Goal: Task Accomplishment & Management: Use online tool/utility

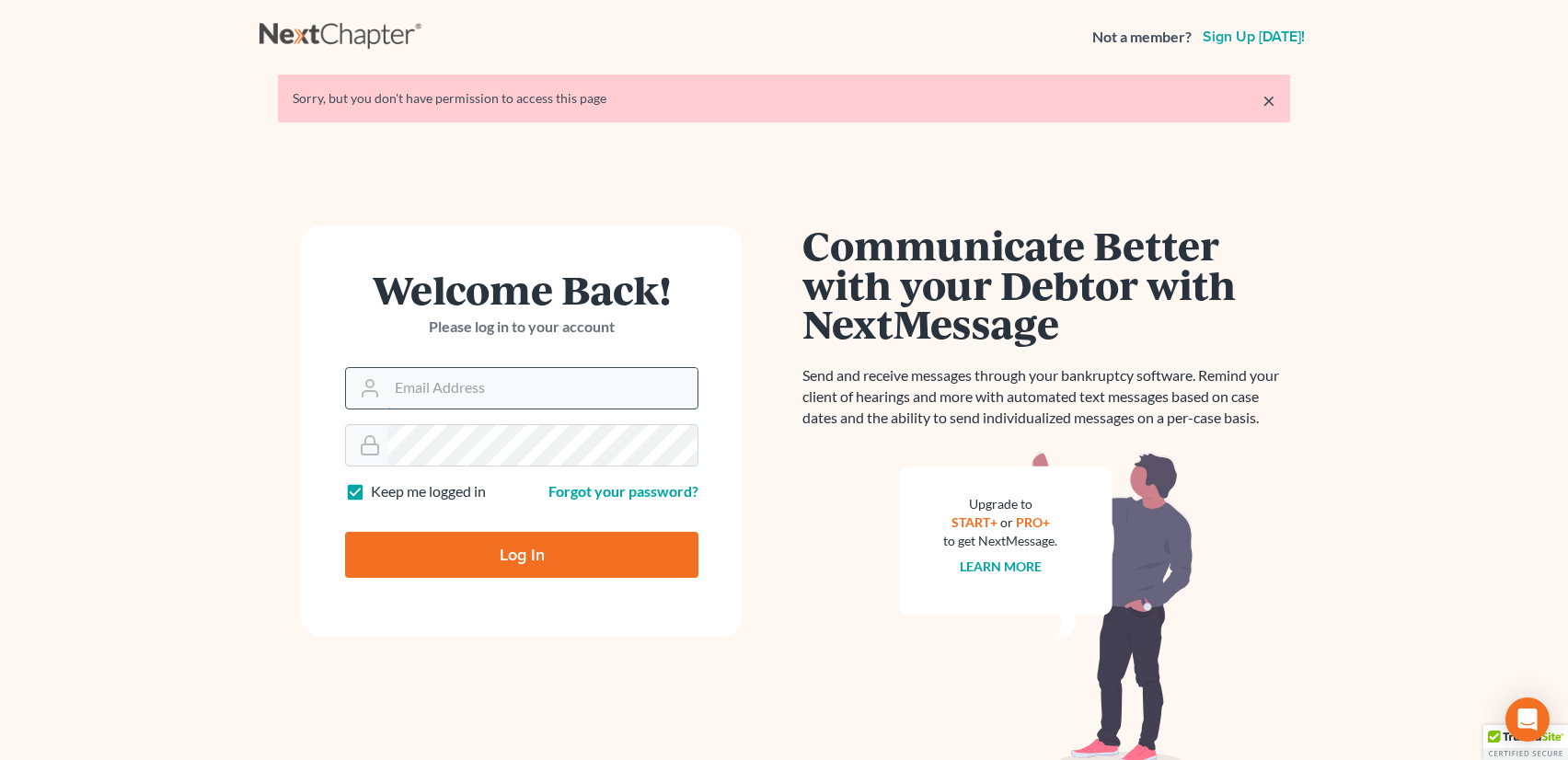
click at [420, 404] on input "Email Address" at bounding box center [542, 388] width 310 height 41
type input "sevan@gorginianlaw.com"
click at [547, 544] on input "Log In" at bounding box center [522, 554] width 354 height 46
type input "Thinking..."
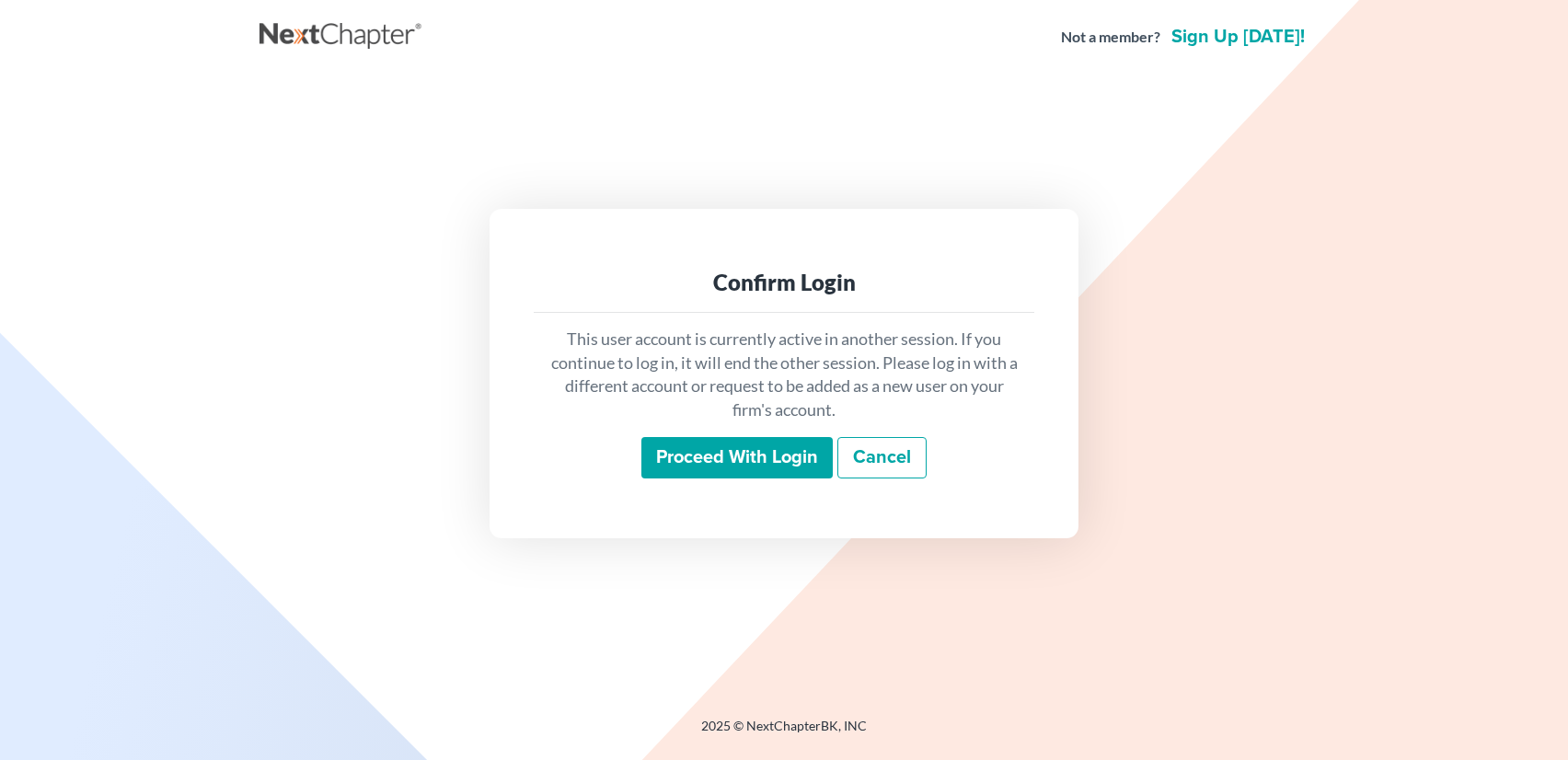
click at [722, 470] on input "Proceed with login" at bounding box center [737, 457] width 192 height 42
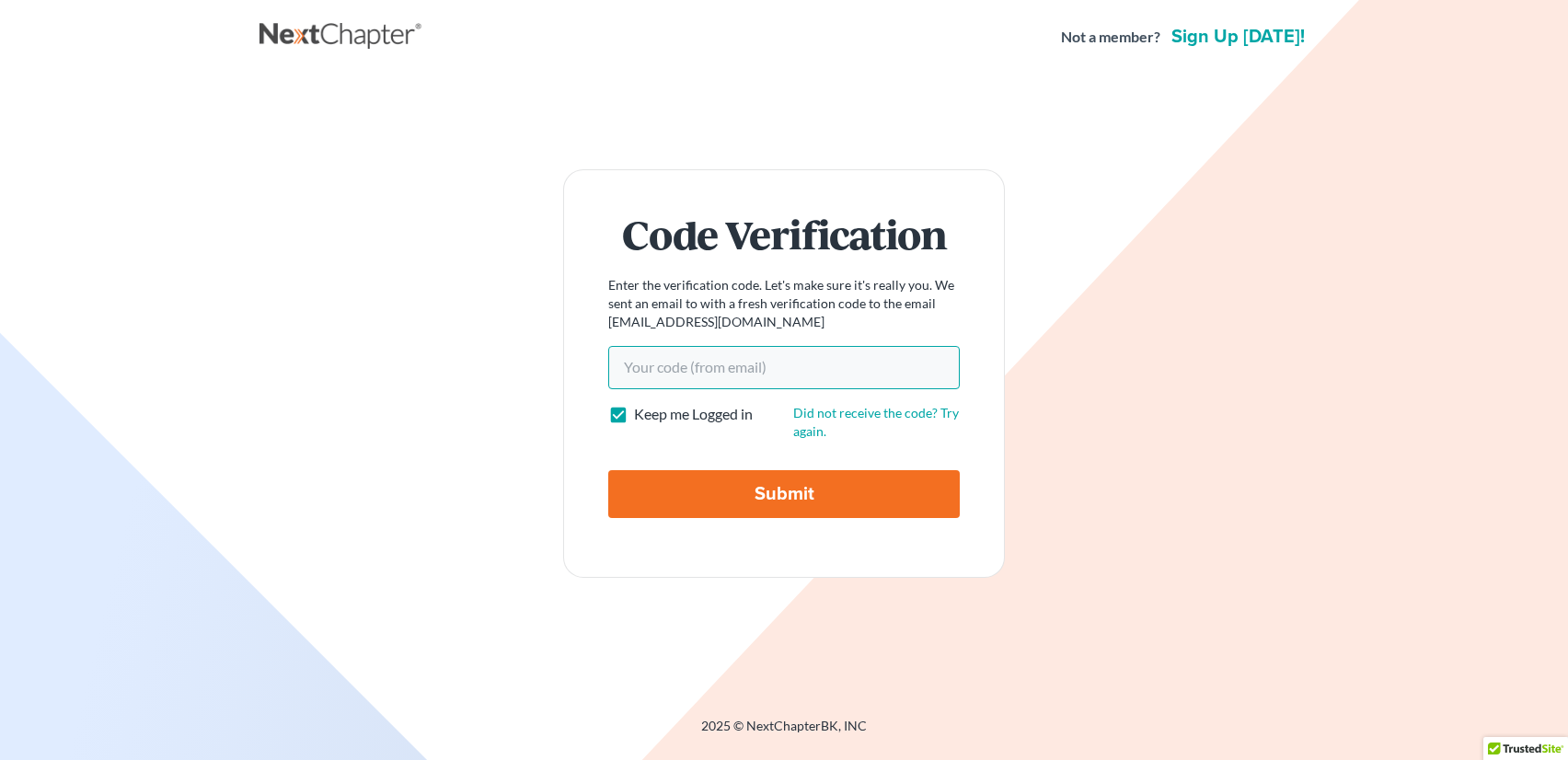
click at [681, 360] on input "Your code(from email)" at bounding box center [784, 367] width 352 height 42
paste input "a629f2"
type input "a629f2"
click at [712, 488] on input "Submit" at bounding box center [784, 493] width 352 height 48
type input "Thinking..."
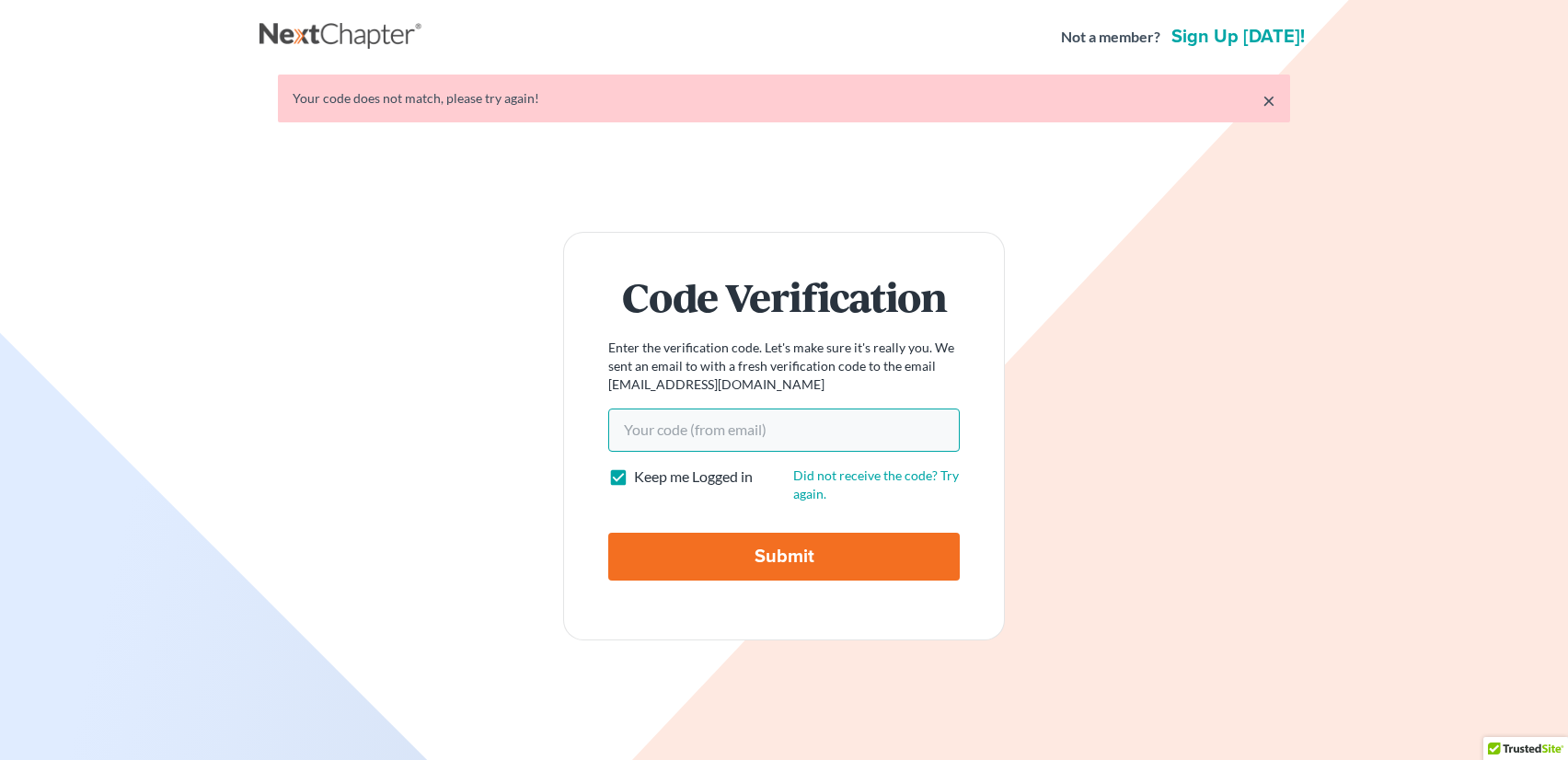
click at [648, 438] on input "Your code(from email)" at bounding box center [784, 429] width 352 height 42
paste input "a629f2"
type input "a629f2"
click at [609, 533] on input "Submit" at bounding box center [784, 556] width 352 height 48
type input "Thinking..."
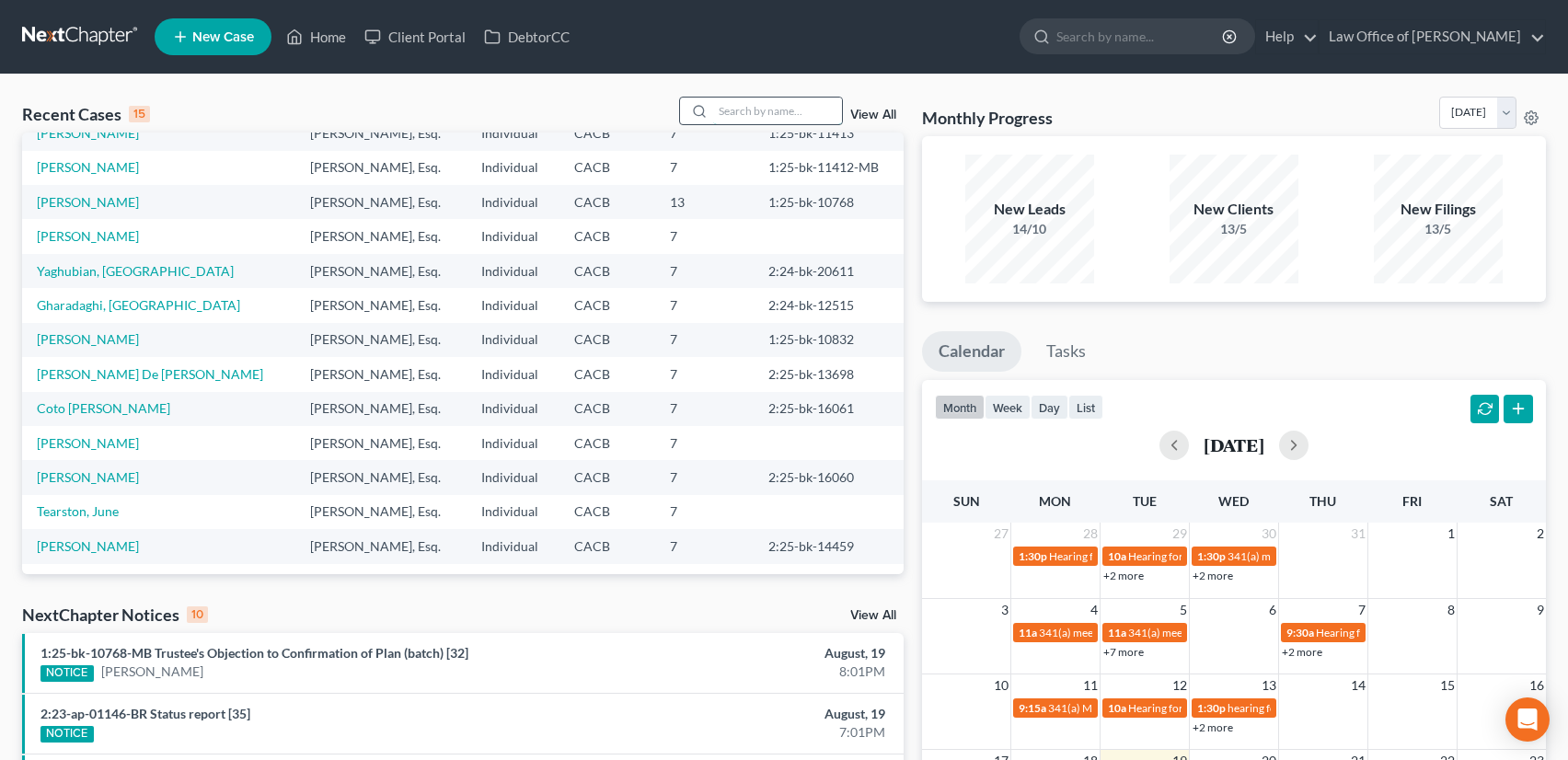
click at [774, 110] on input "search" at bounding box center [777, 110] width 129 height 26
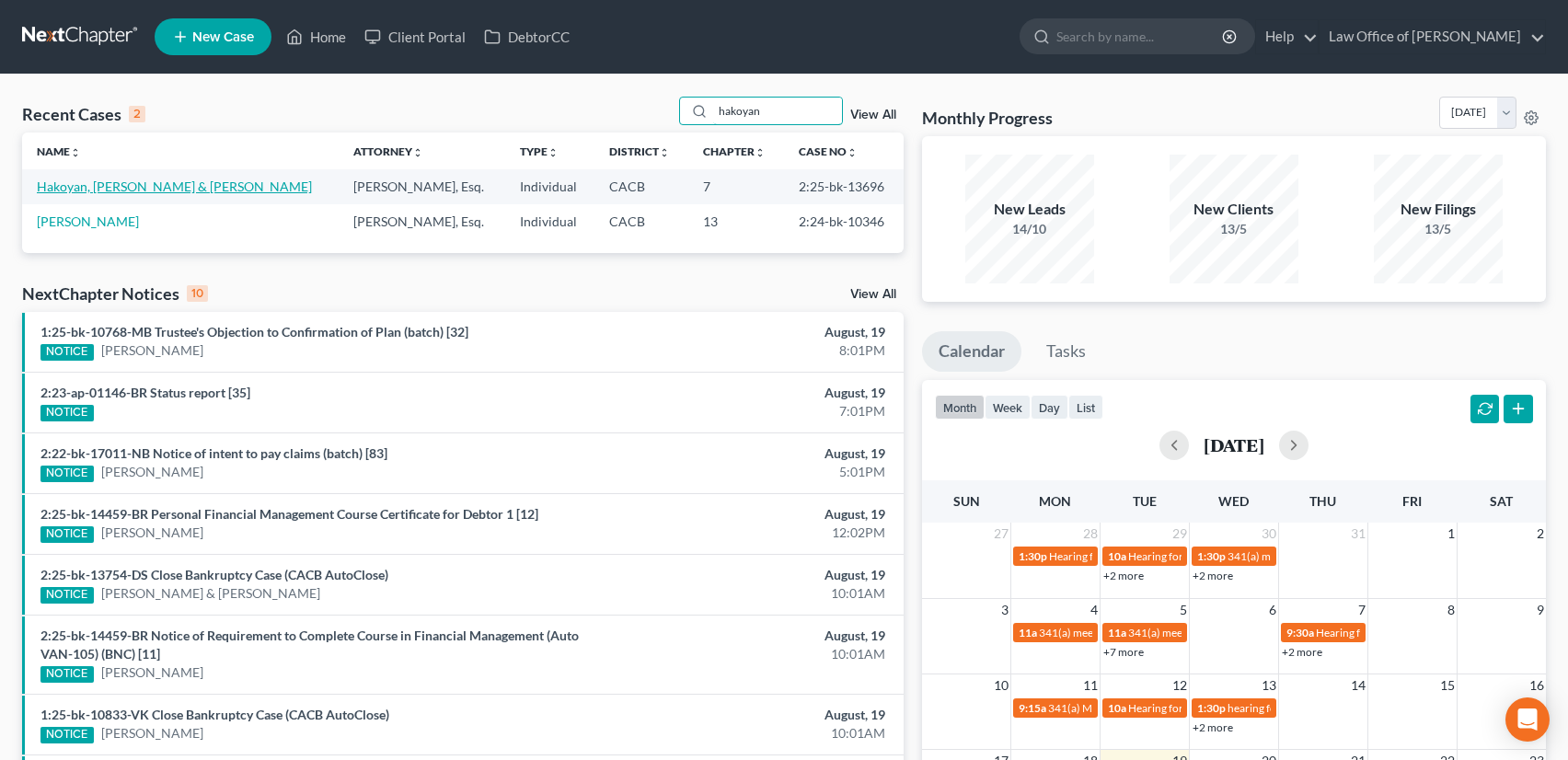
type input "hakoyan"
click at [134, 183] on link "Hakoyan, [PERSON_NAME] & [PERSON_NAME]" at bounding box center [175, 186] width 275 height 16
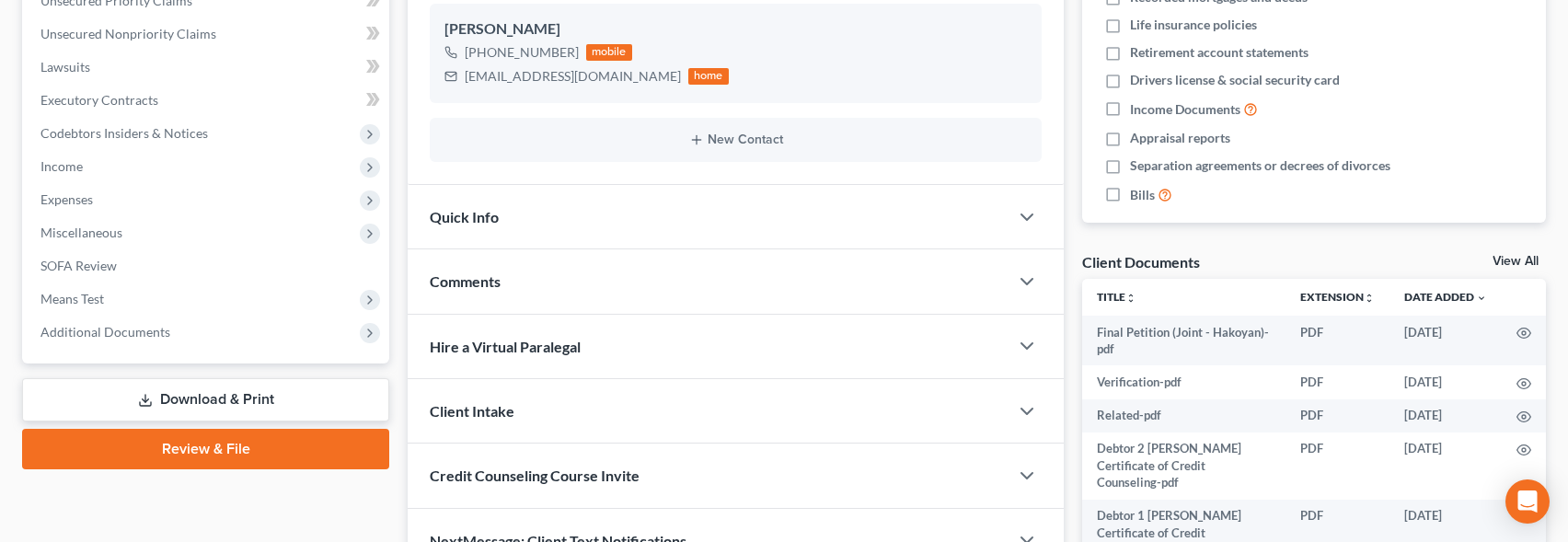
scroll to position [577, 0]
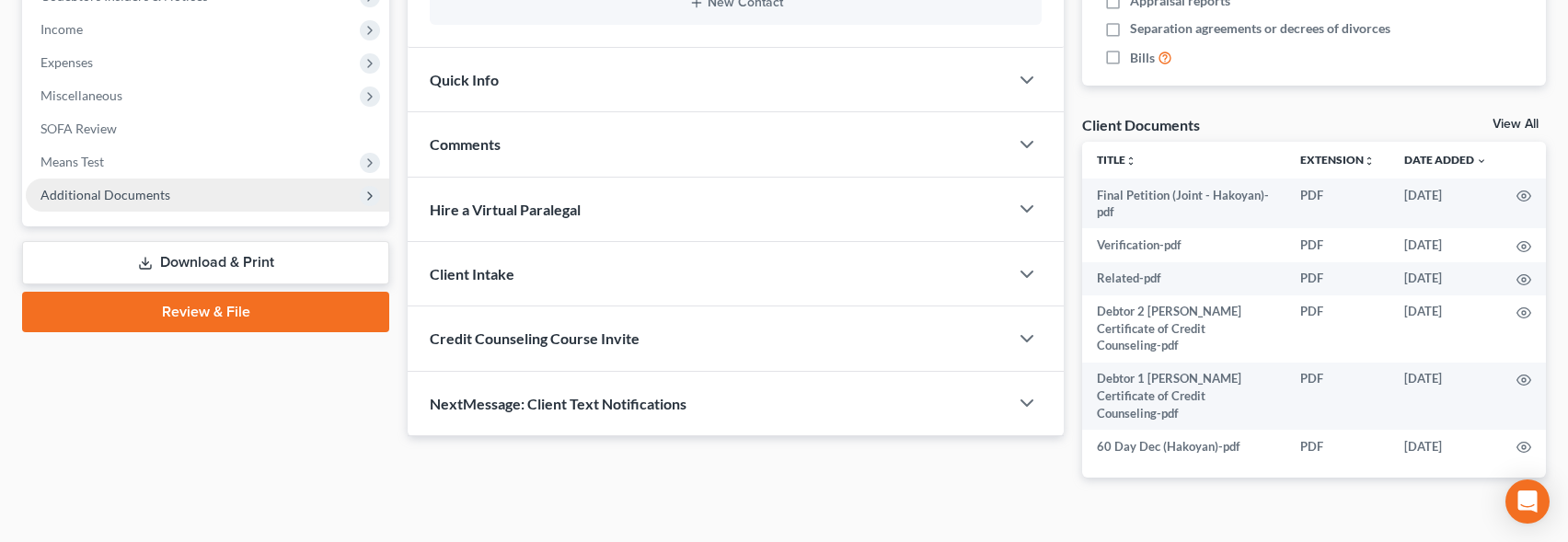
click at [178, 201] on span "Additional Documents" at bounding box center [207, 195] width 363 height 33
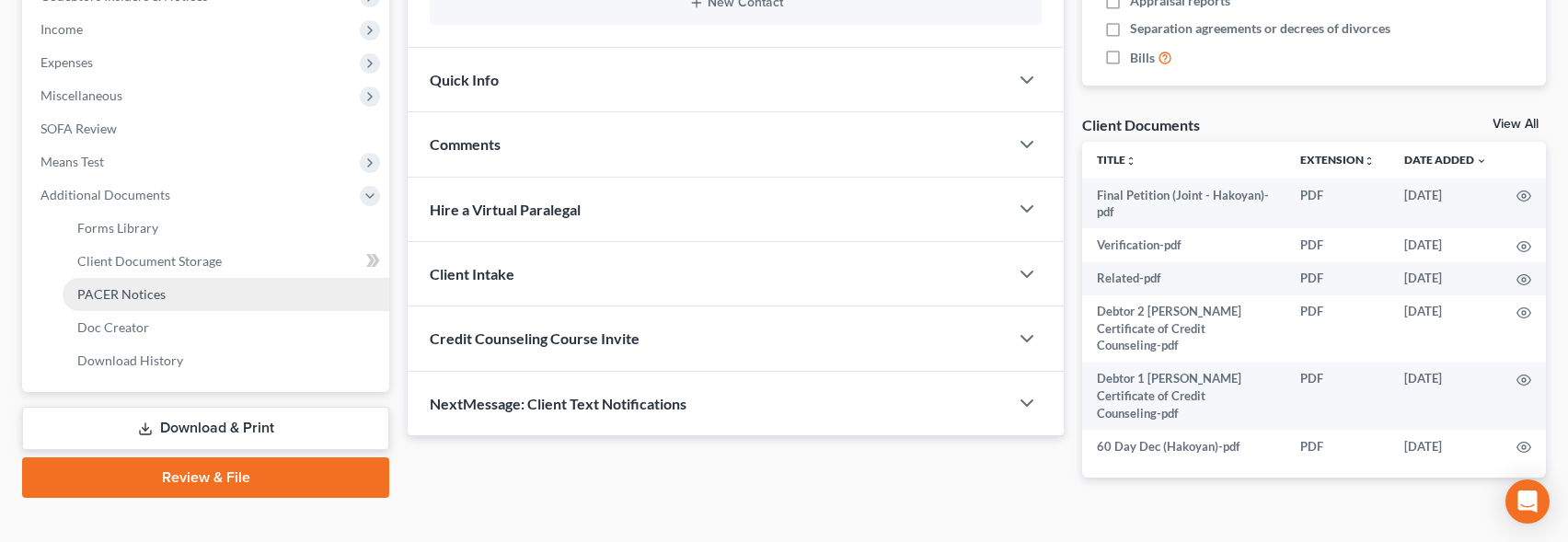
click at [152, 301] on link "PACER Notices" at bounding box center [225, 295] width 326 height 33
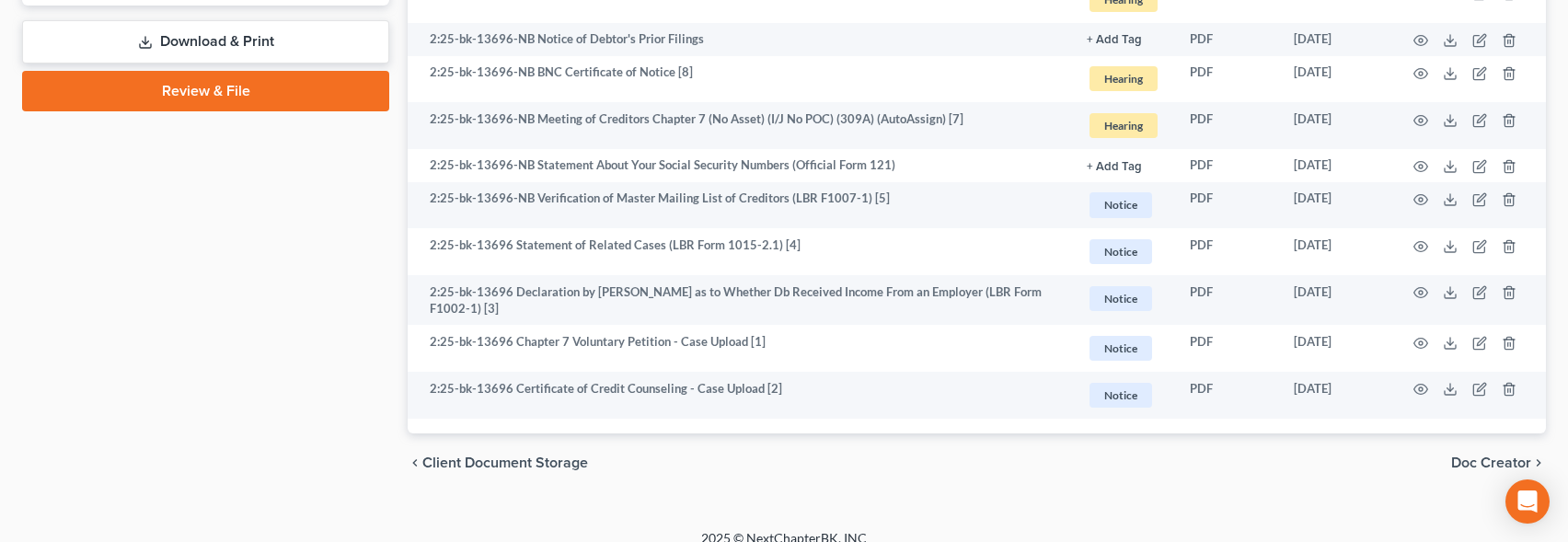
scroll to position [979, 0]
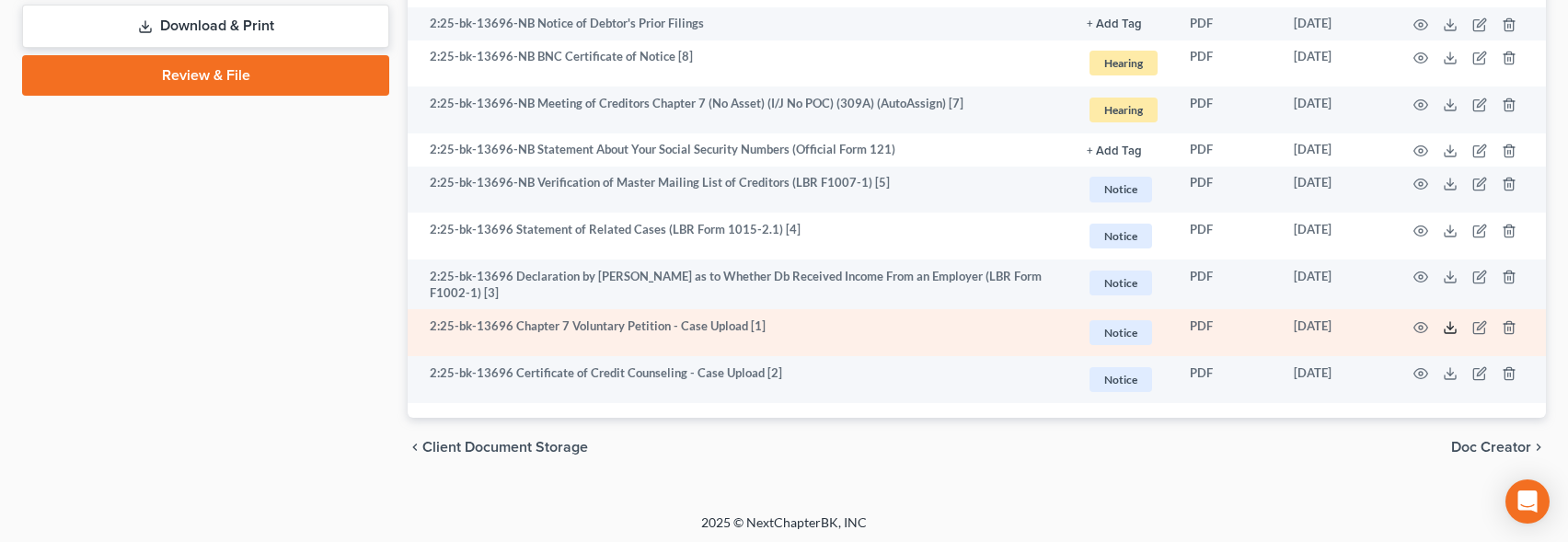
click at [1449, 326] on polyline at bounding box center [1450, 327] width 7 height 3
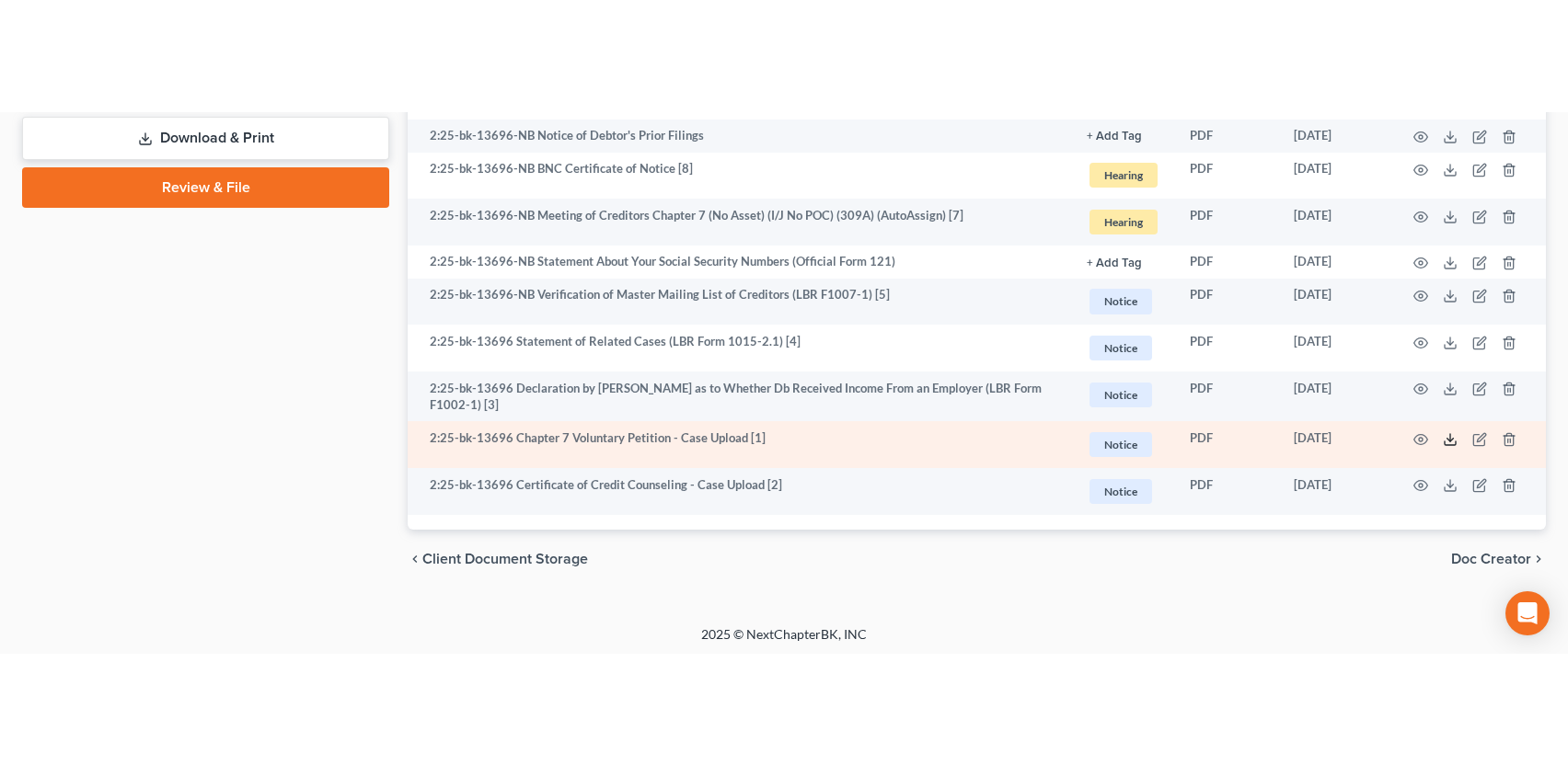
scroll to position [755, 0]
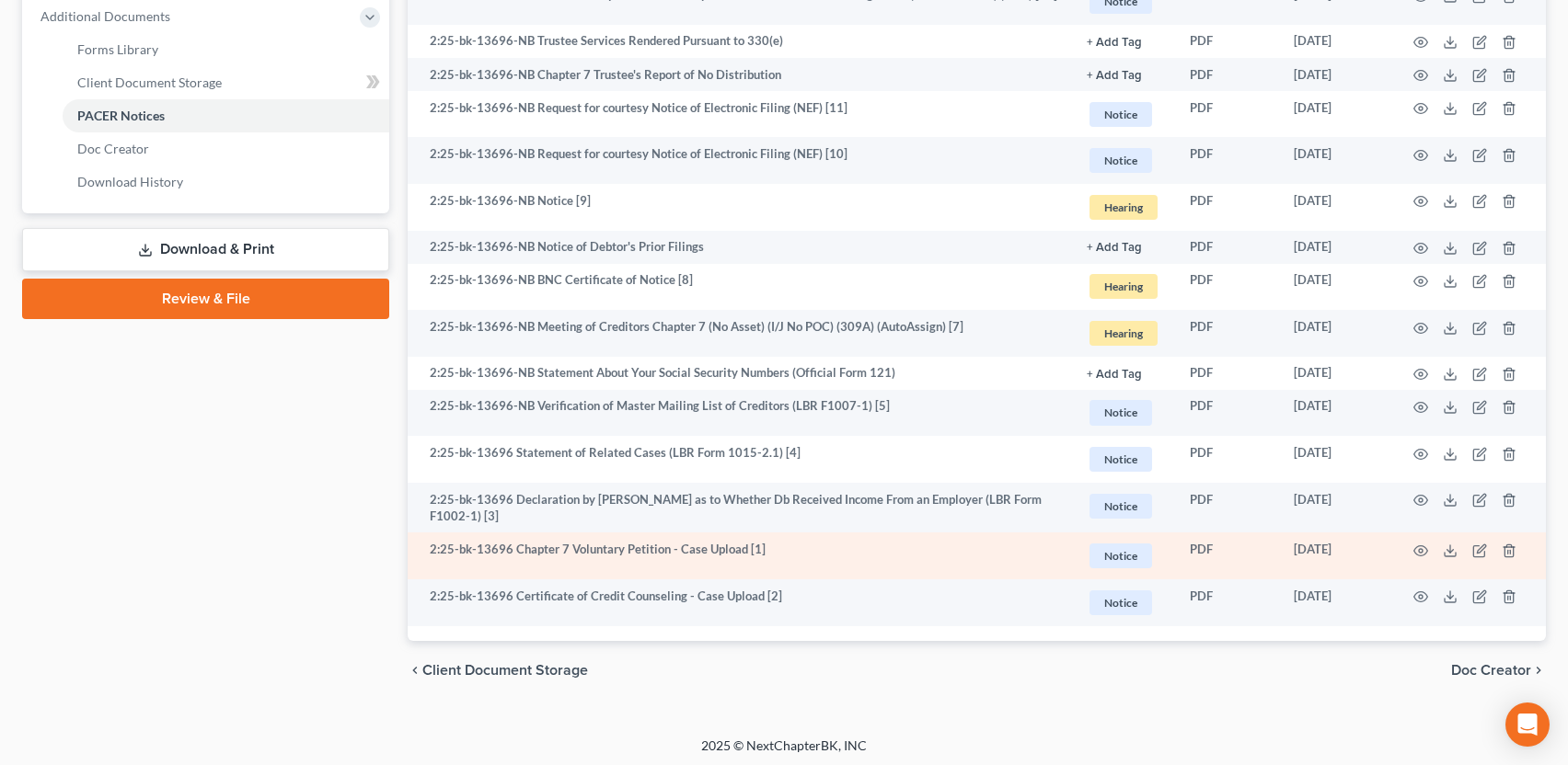
click at [1445, 555] on td at bounding box center [1469, 557] width 155 height 47
click at [1452, 547] on icon at bounding box center [1450, 551] width 15 height 15
